Goal: Information Seeking & Learning: Learn about a topic

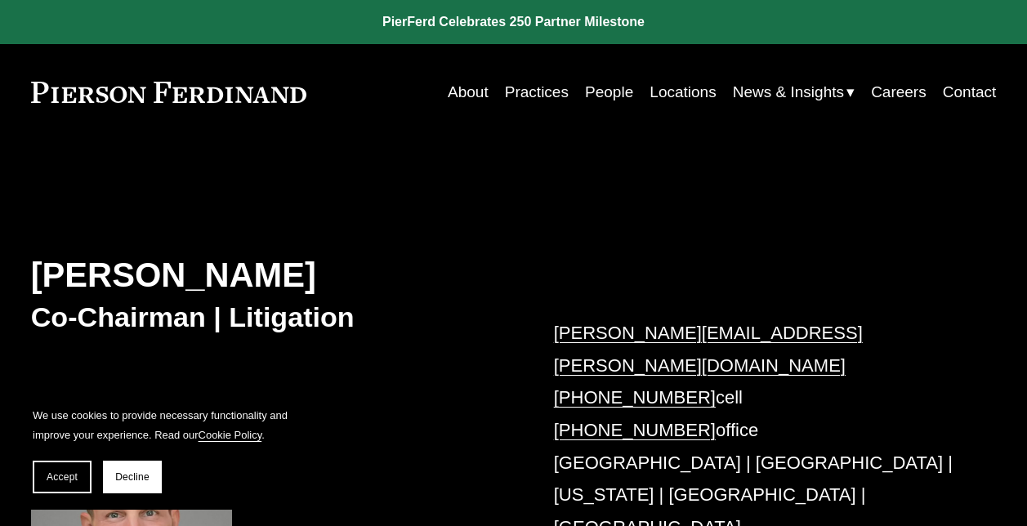
scroll to position [490, 0]
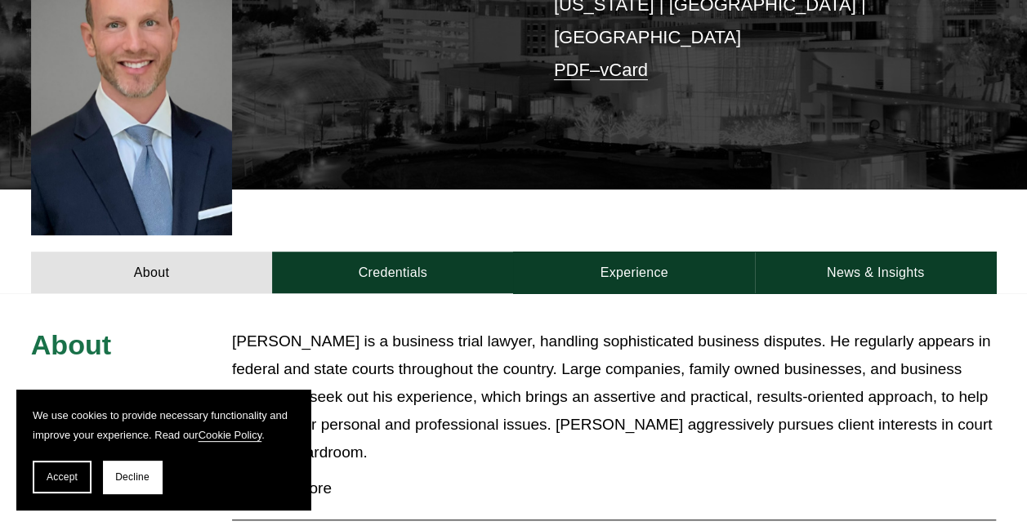
click at [64, 477] on span "Accept" at bounding box center [62, 476] width 31 height 11
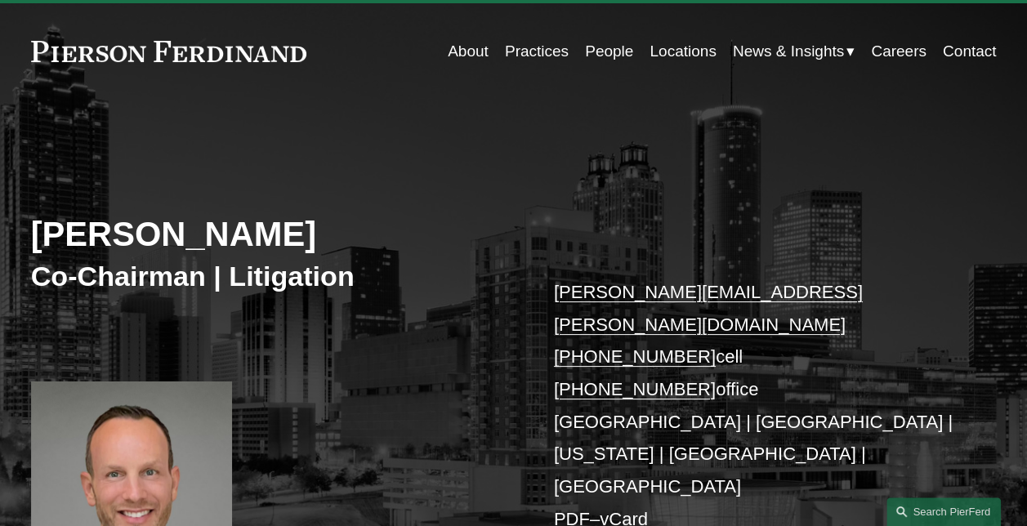
scroll to position [13, 0]
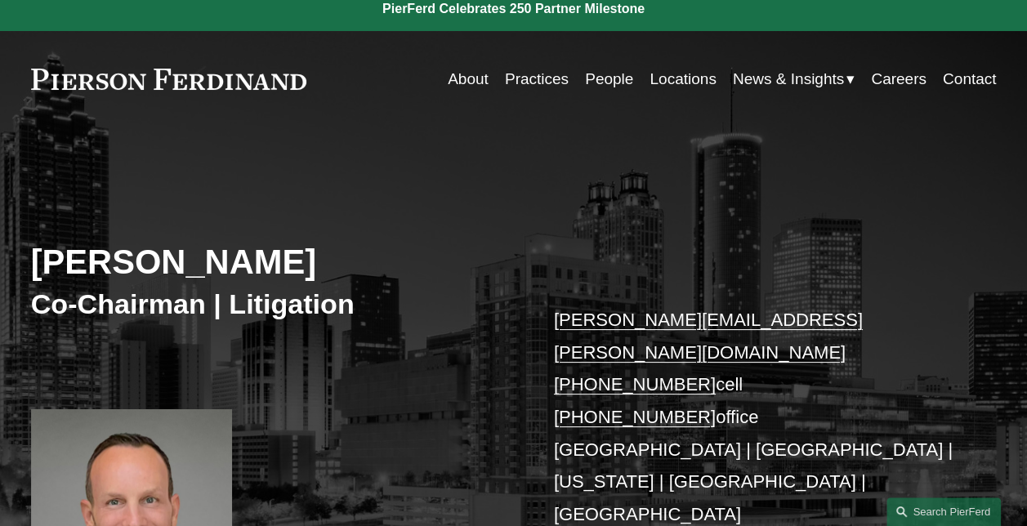
click at [678, 82] on link "Locations" at bounding box center [683, 79] width 66 height 31
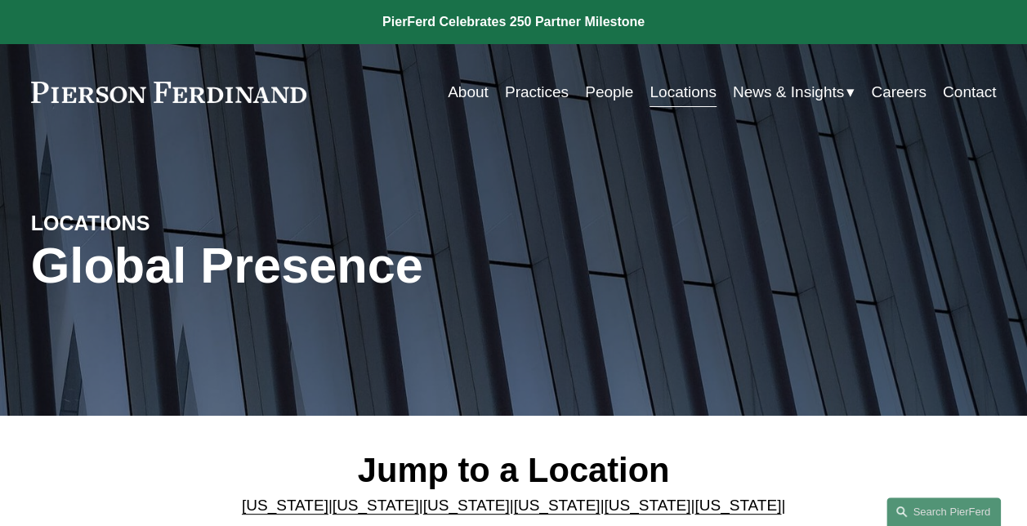
click at [328, 525] on link "Illinois" at bounding box center [285, 533] width 87 height 17
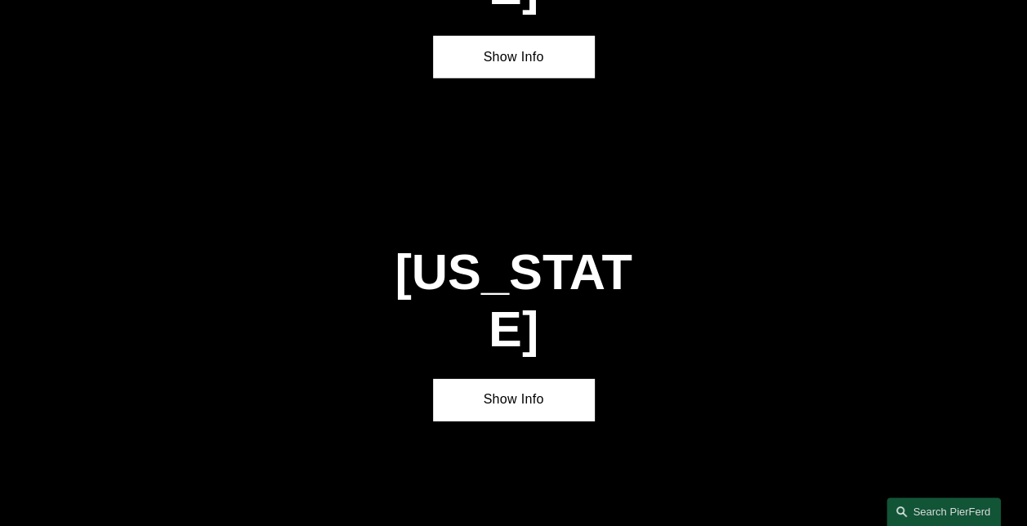
scroll to position [2406, 0]
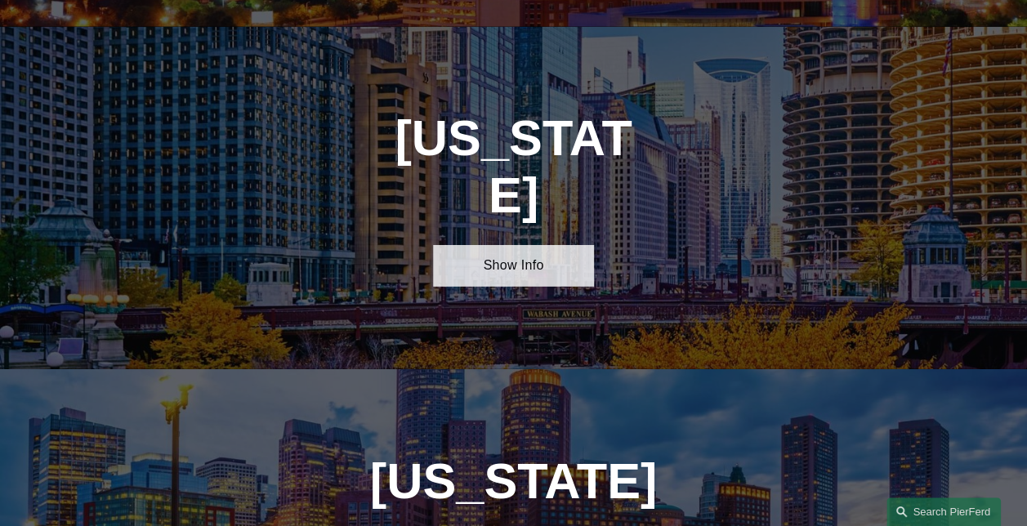
click at [541, 245] on link "Show Info" at bounding box center [513, 266] width 161 height 42
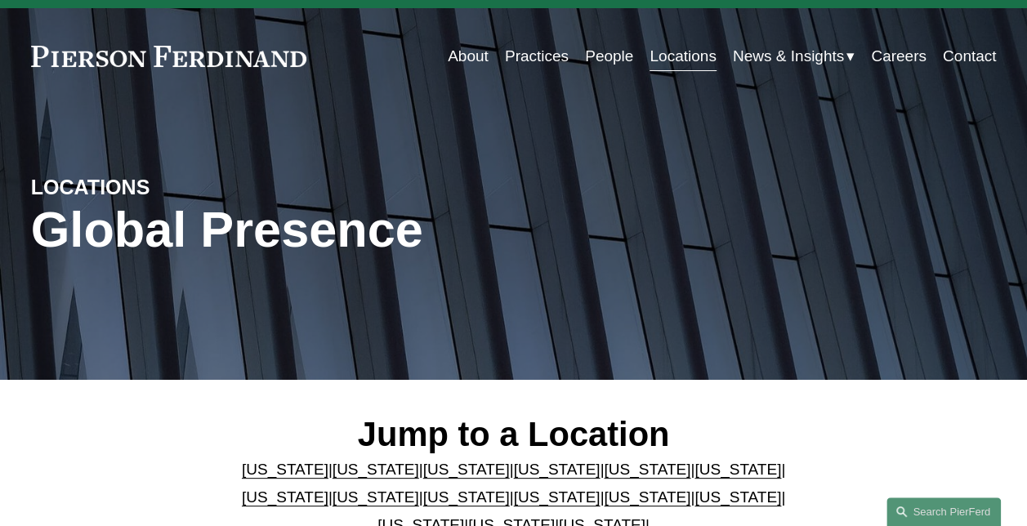
scroll to position [0, 0]
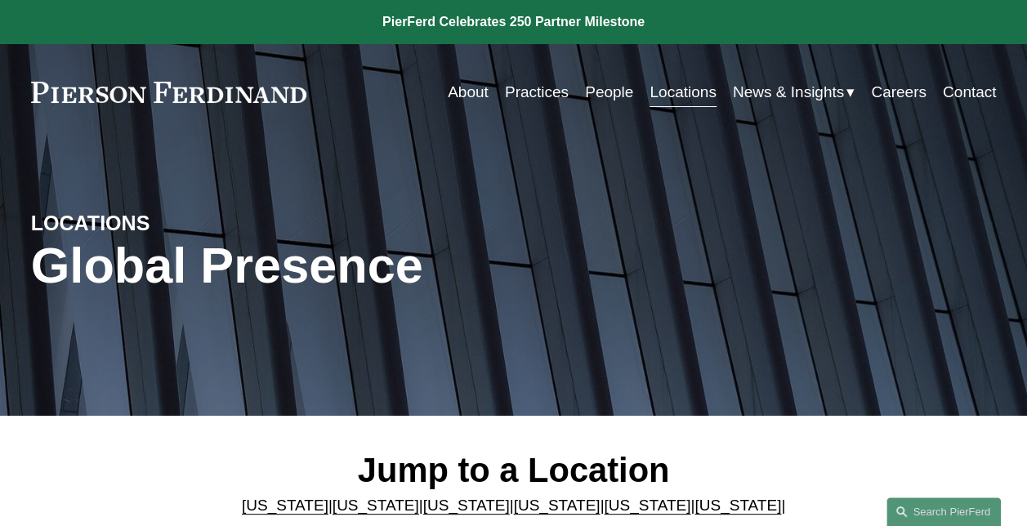
click at [602, 91] on link "People" at bounding box center [609, 92] width 48 height 31
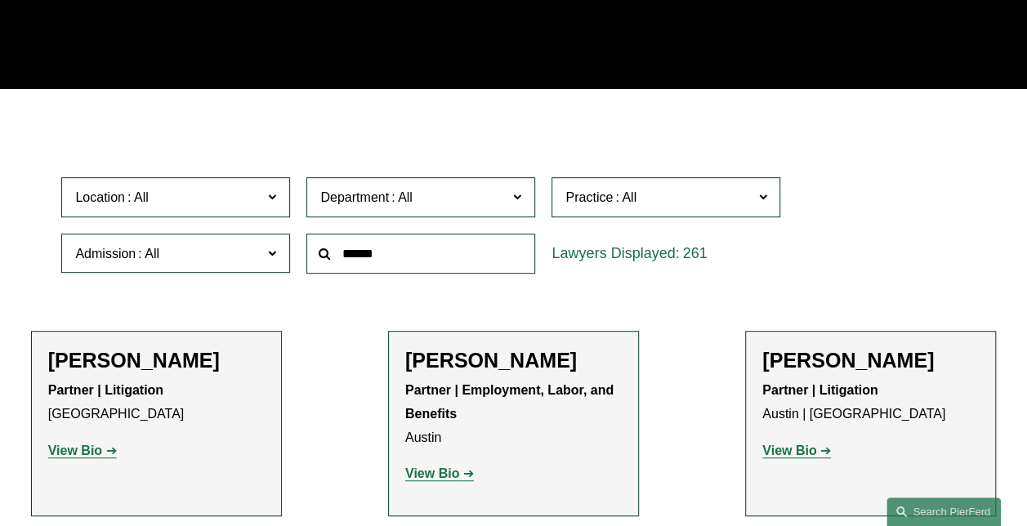
scroll to position [360, 0]
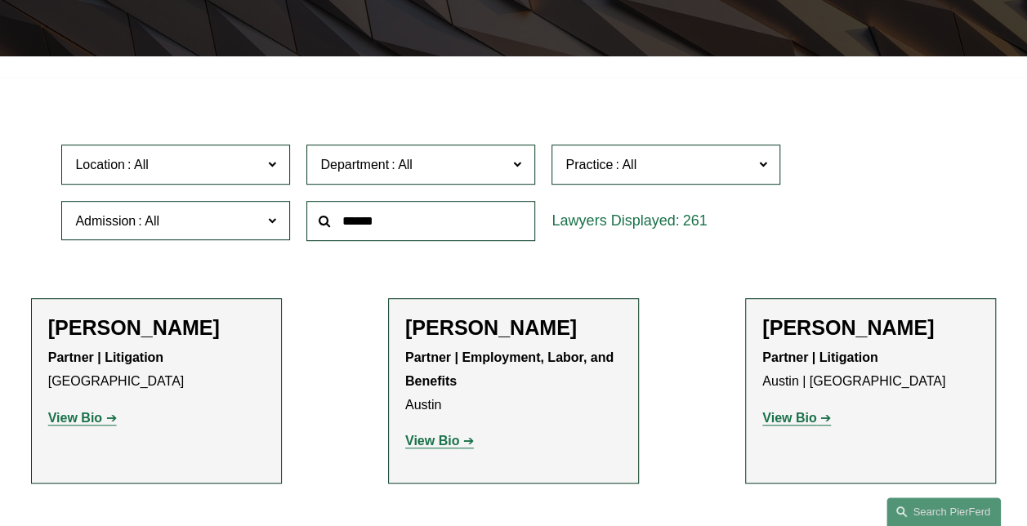
click at [275, 163] on span at bounding box center [272, 164] width 8 height 21
click at [0, 0] on link "Chicago" at bounding box center [0, 0] width 0 height 0
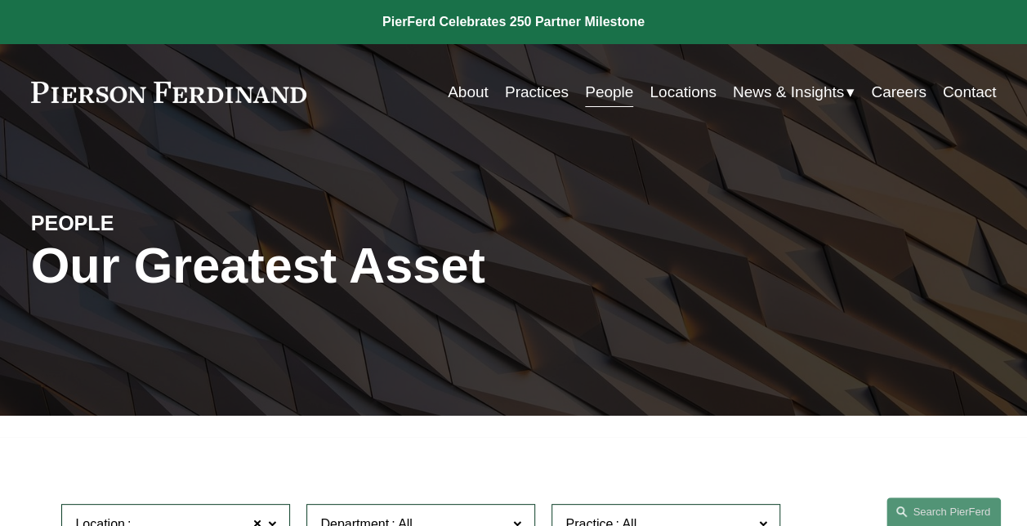
click at [521, 98] on link "Practices" at bounding box center [537, 92] width 64 height 31
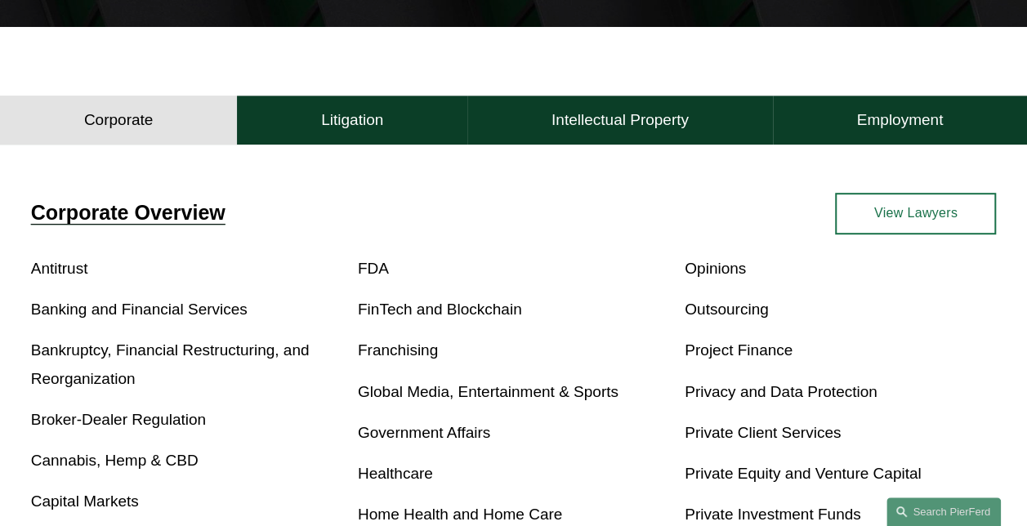
scroll to position [392, 0]
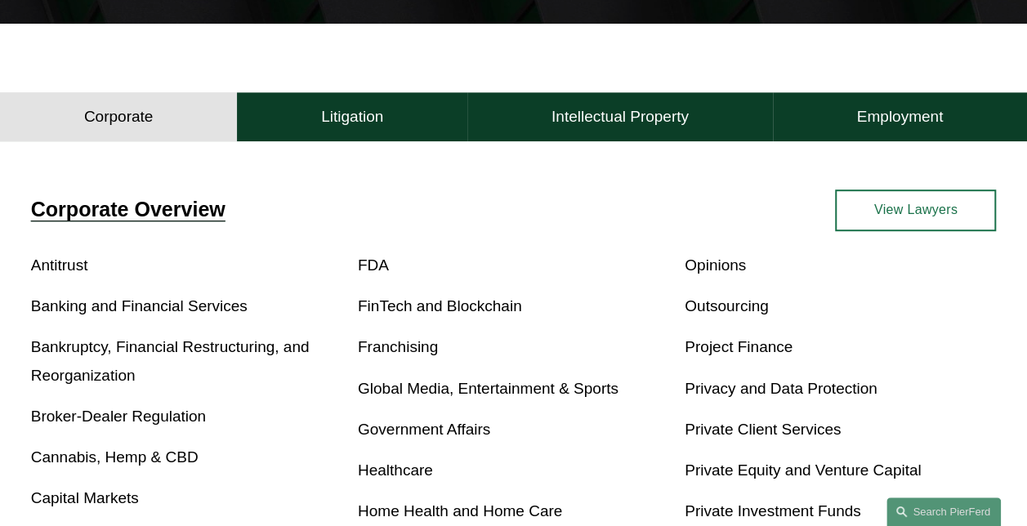
click at [83, 363] on p "Bankruptcy, Financial Restructuring, and Reorganization" at bounding box center [186, 361] width 311 height 56
click at [83, 355] on link "Bankruptcy, Financial Restructuring, and Reorganization" at bounding box center [170, 360] width 279 height 45
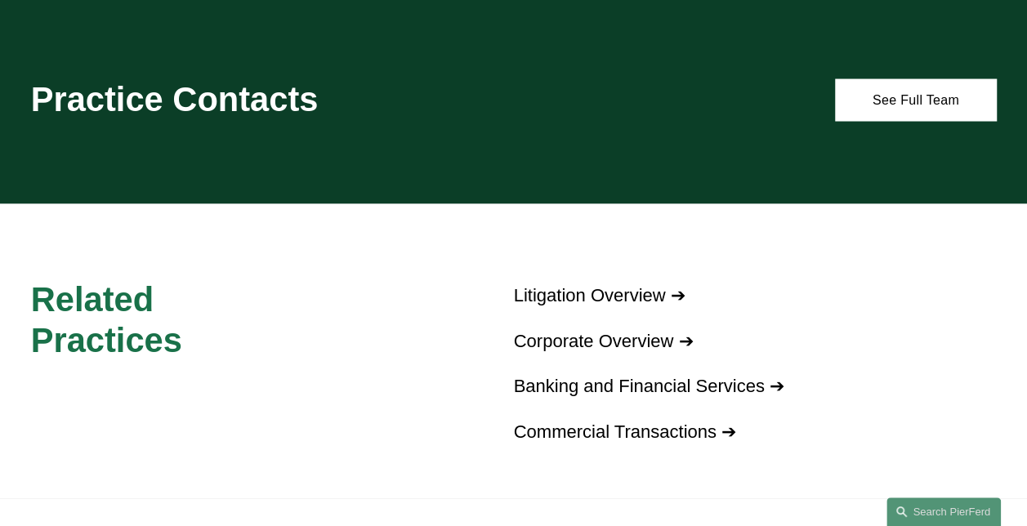
scroll to position [1602, 0]
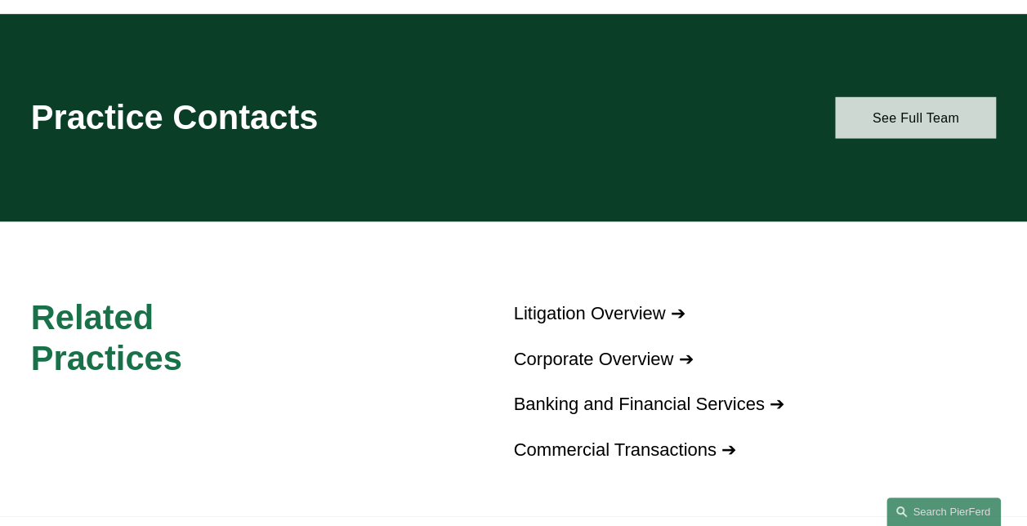
click at [905, 139] on link "See Full Team" at bounding box center [915, 118] width 161 height 42
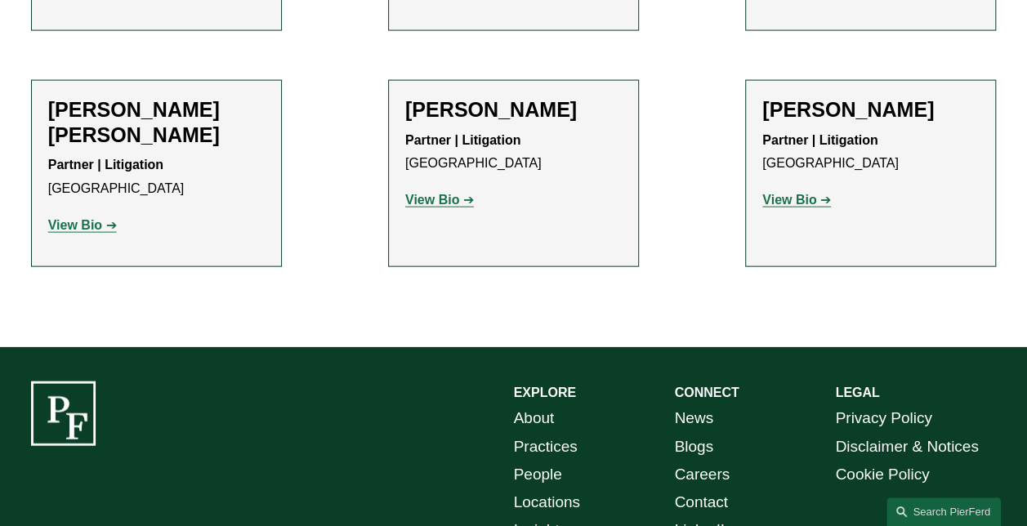
scroll to position [1732, 0]
